Goal: Communication & Community: Answer question/provide support

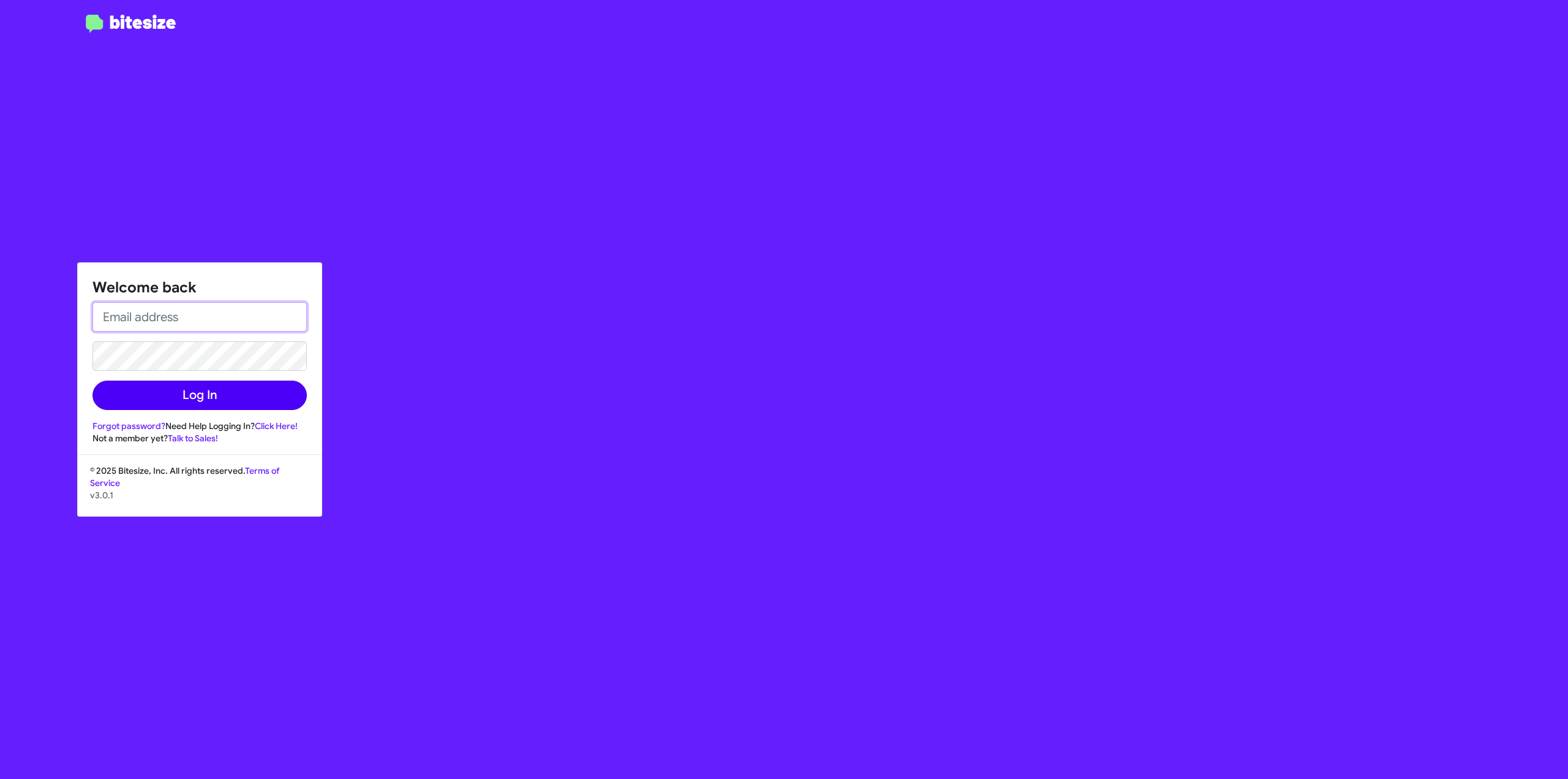
type input "[EMAIL_ADDRESS][DOMAIN_NAME]"
click at [185, 390] on button "Log In" at bounding box center [200, 395] width 214 height 29
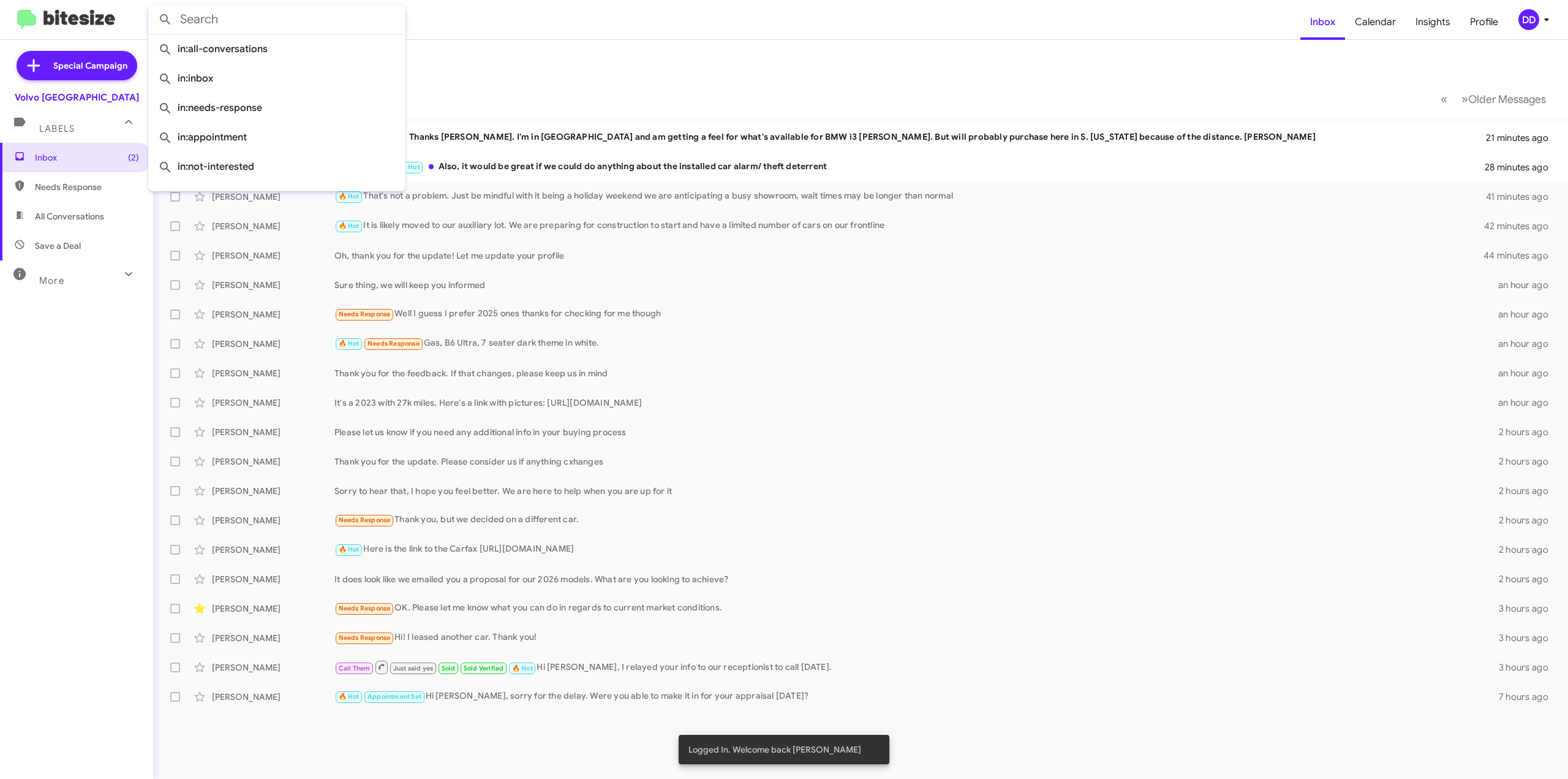
click at [368, 27] on input "text" at bounding box center [276, 19] width 257 height 29
click at [529, 601] on div "Needs Response OK. Please let me know what you can do in regards to current mar…" at bounding box center [921, 608] width 1174 height 14
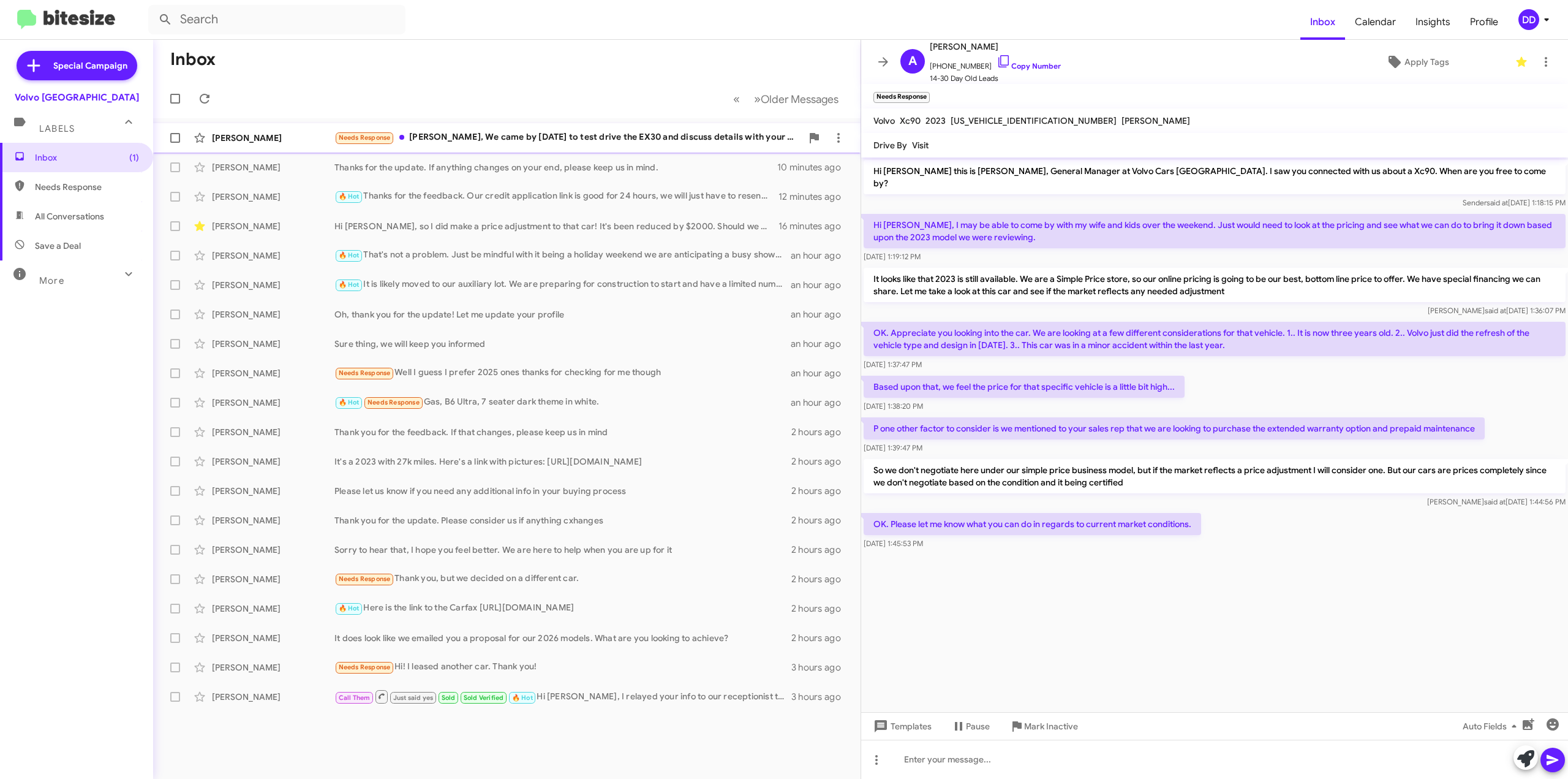
click at [501, 139] on div "Needs Response [PERSON_NAME], We came by [DATE] to test drive the EX30 and disc…" at bounding box center [568, 137] width 467 height 14
